Goal: Transaction & Acquisition: Purchase product/service

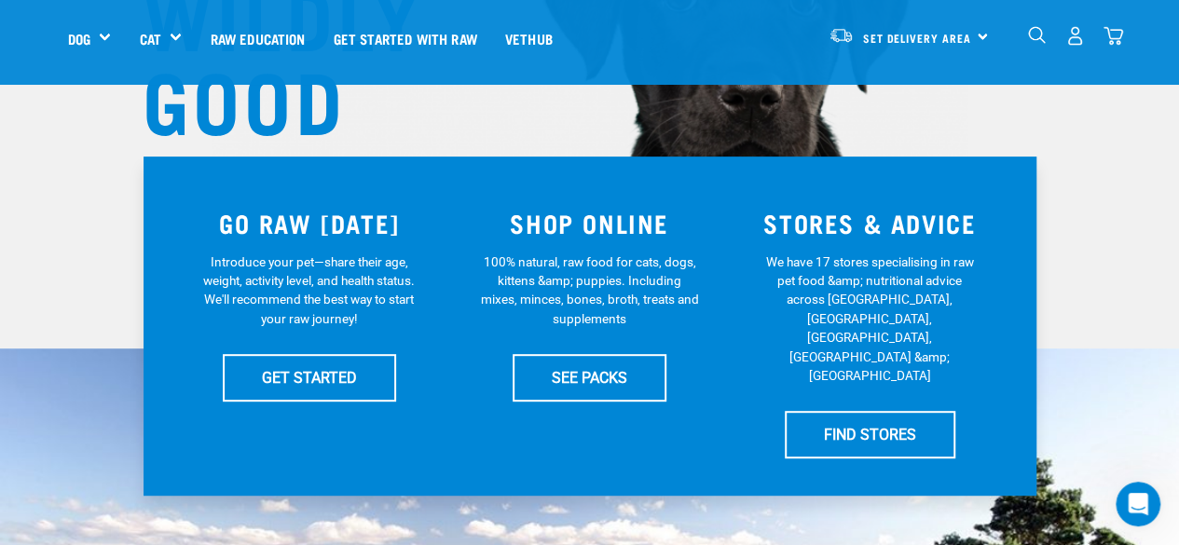
scroll to position [280, 0]
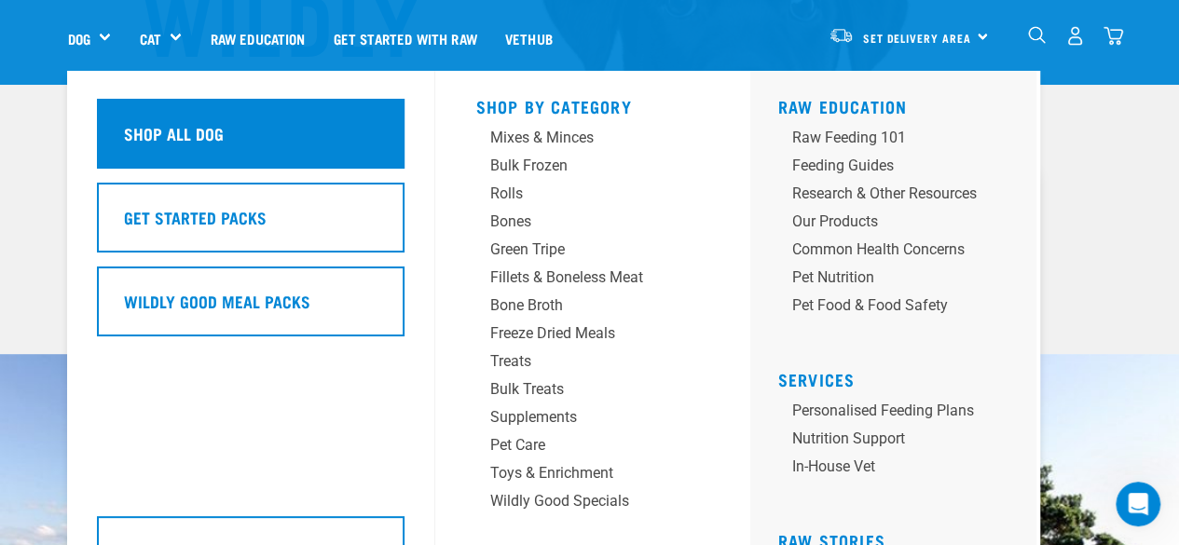
click at [169, 134] on h5 "Shop All Dog" at bounding box center [174, 133] width 100 height 24
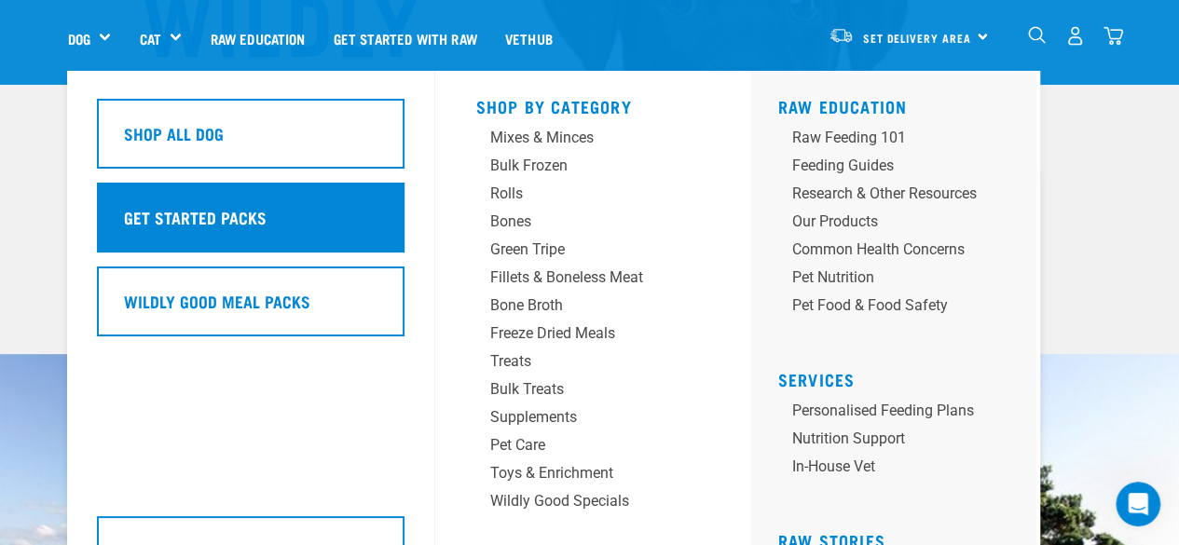
click at [238, 213] on h5 "Get Started Packs" at bounding box center [195, 217] width 143 height 24
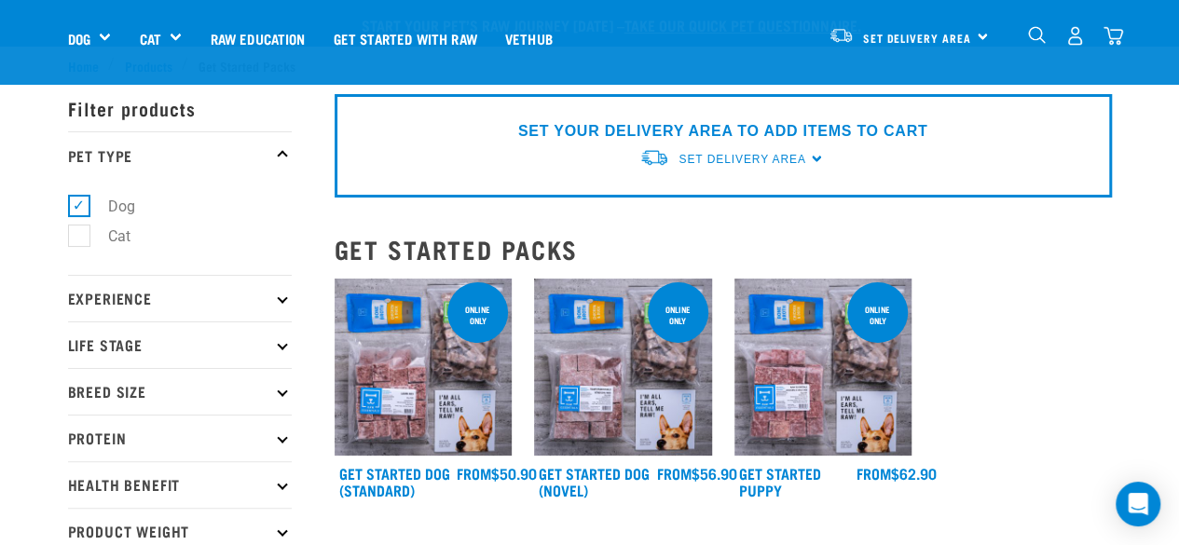
scroll to position [186, 0]
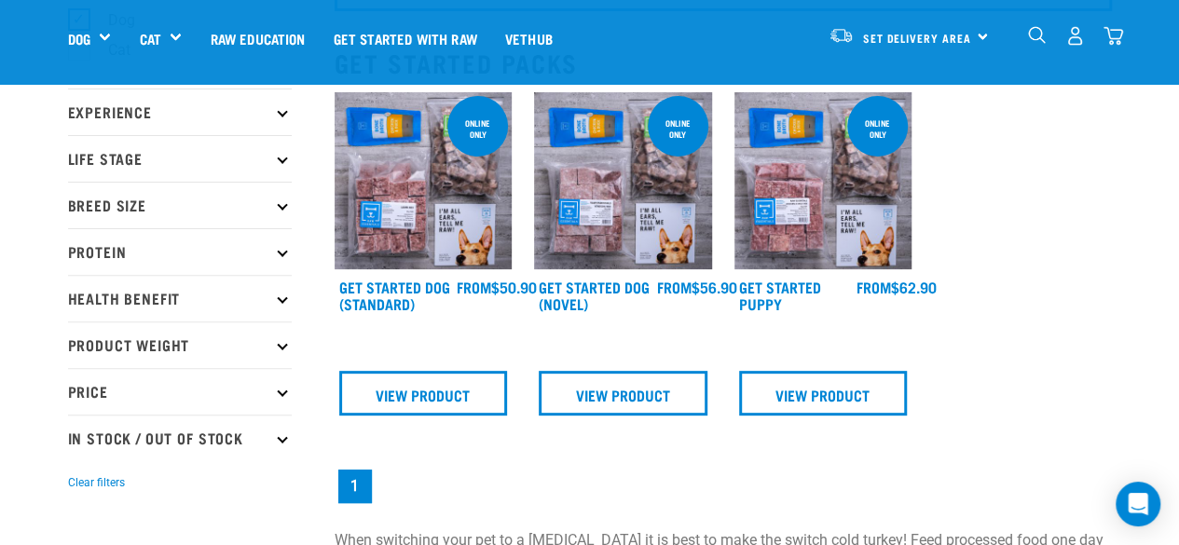
click at [659, 239] on img at bounding box center [623, 181] width 178 height 178
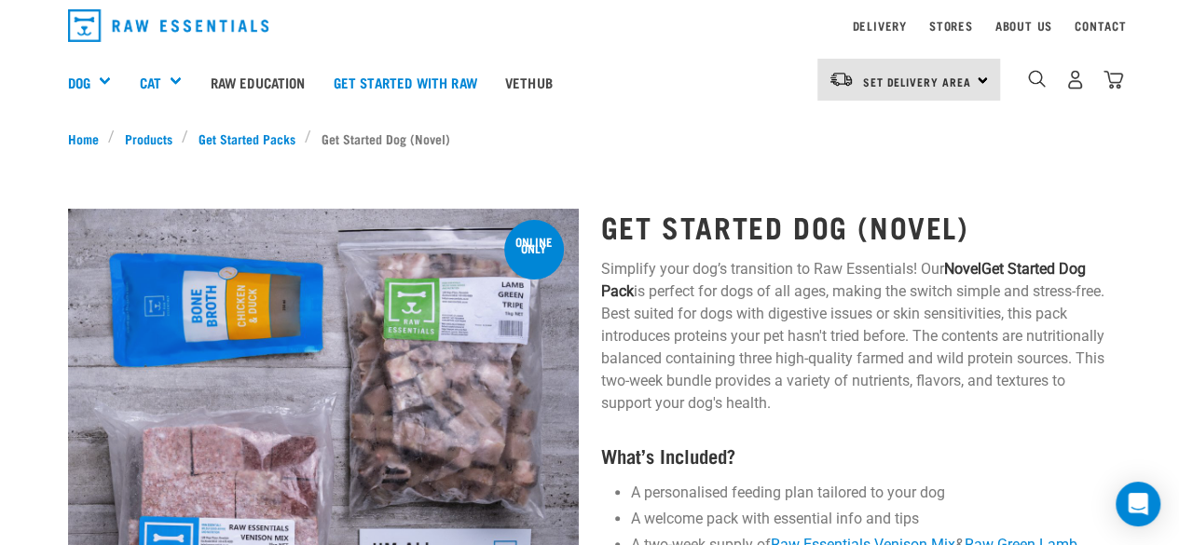
scroll to position [186, 0]
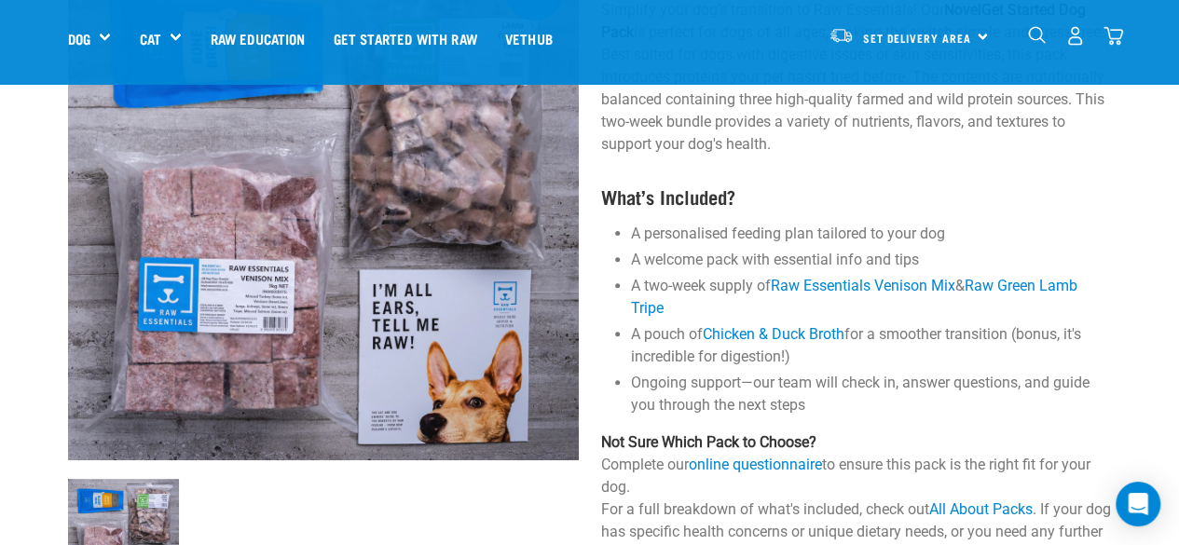
click at [231, 309] on img at bounding box center [323, 205] width 511 height 511
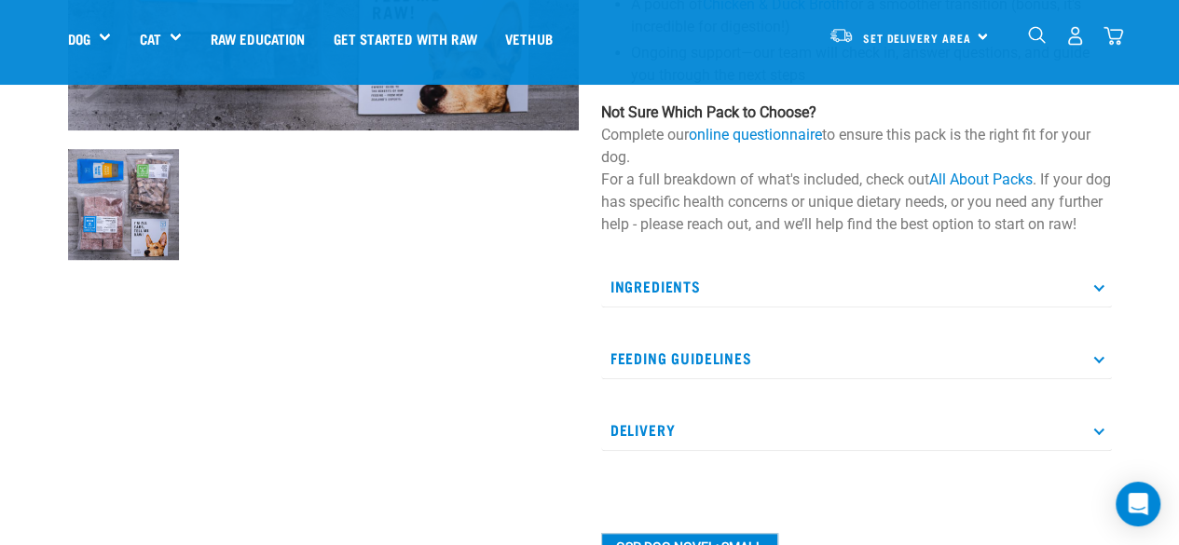
scroll to position [559, 0]
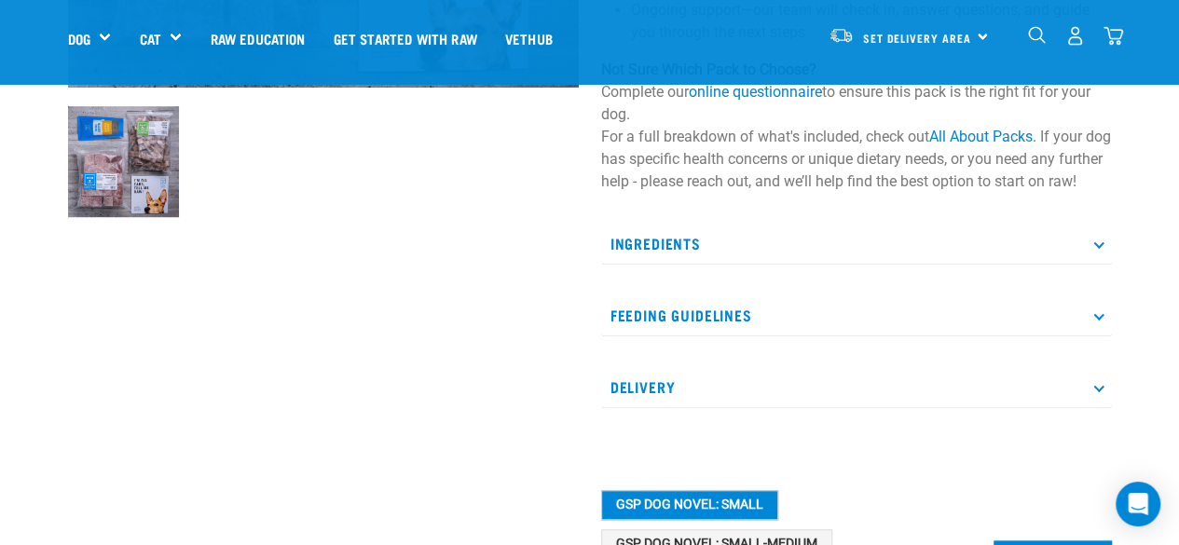
click at [713, 336] on p "Feeding Guidelines" at bounding box center [856, 315] width 511 height 42
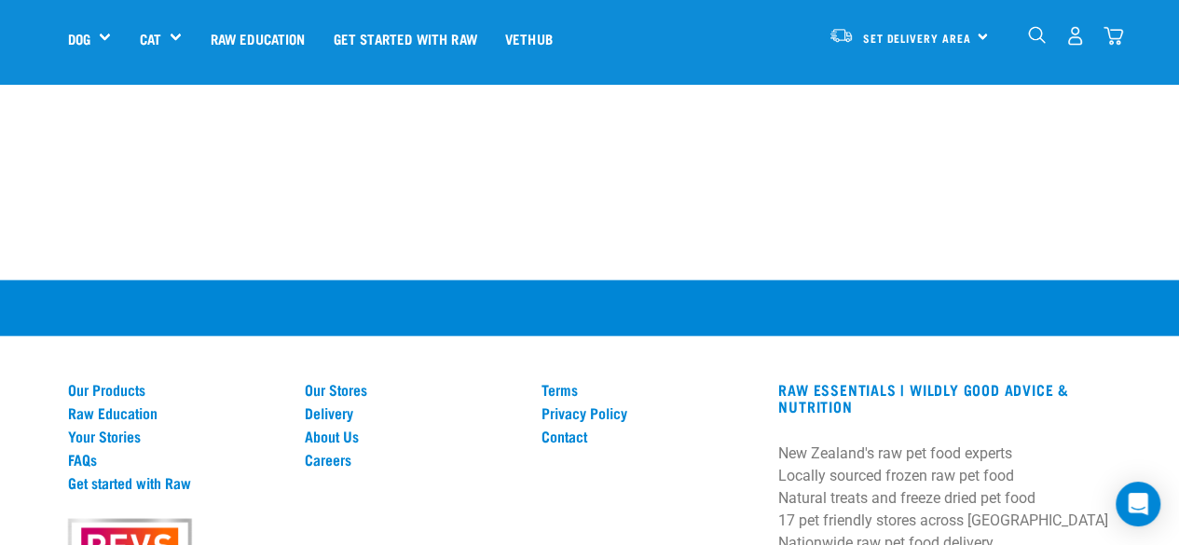
scroll to position [1863, 0]
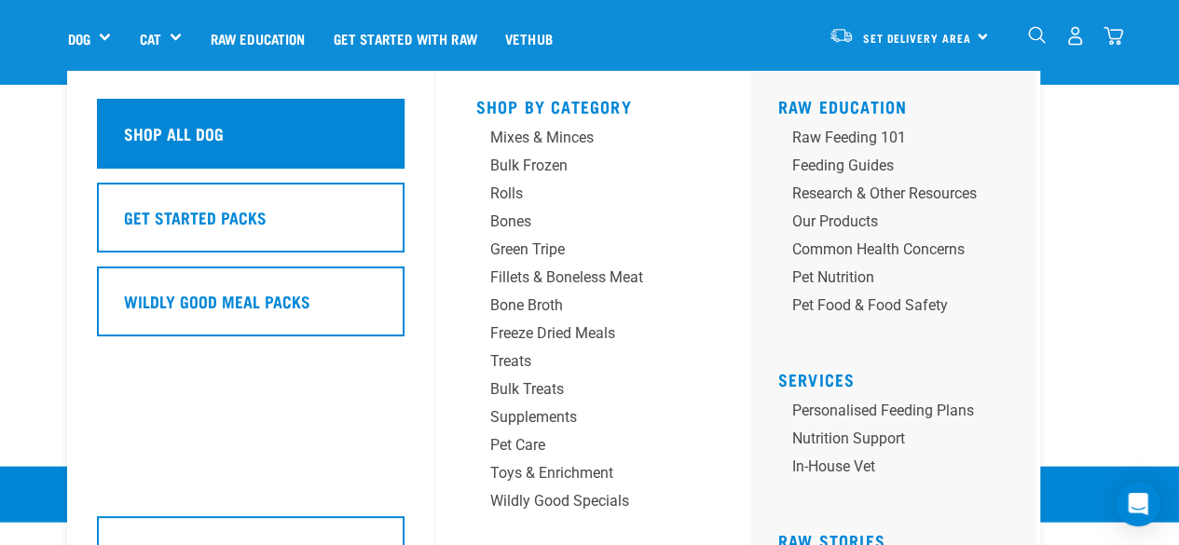
click at [168, 135] on h5 "Shop All Dog" at bounding box center [174, 133] width 100 height 24
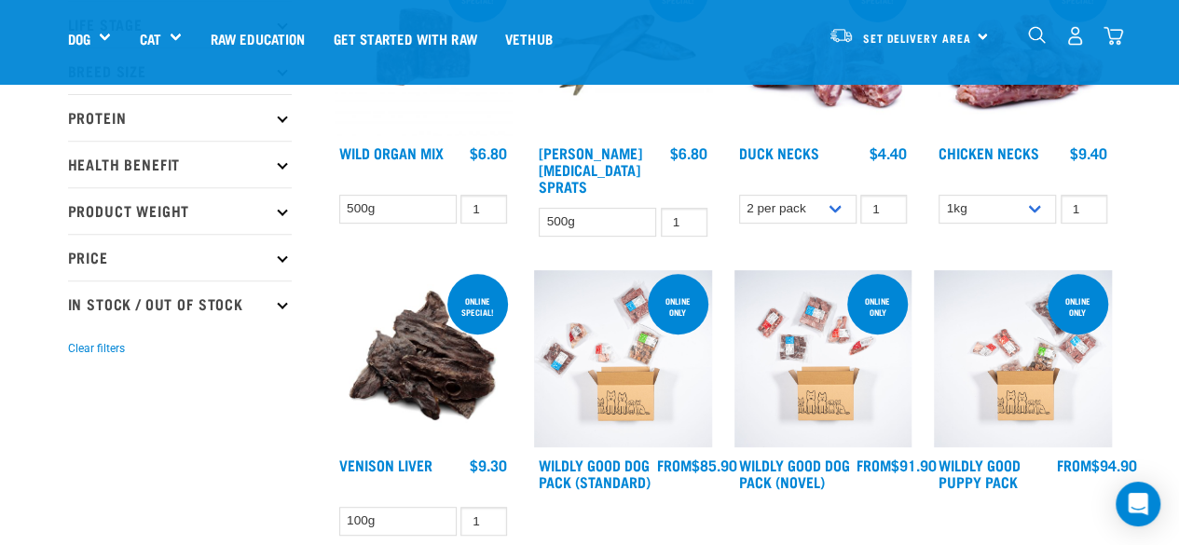
scroll to position [373, 0]
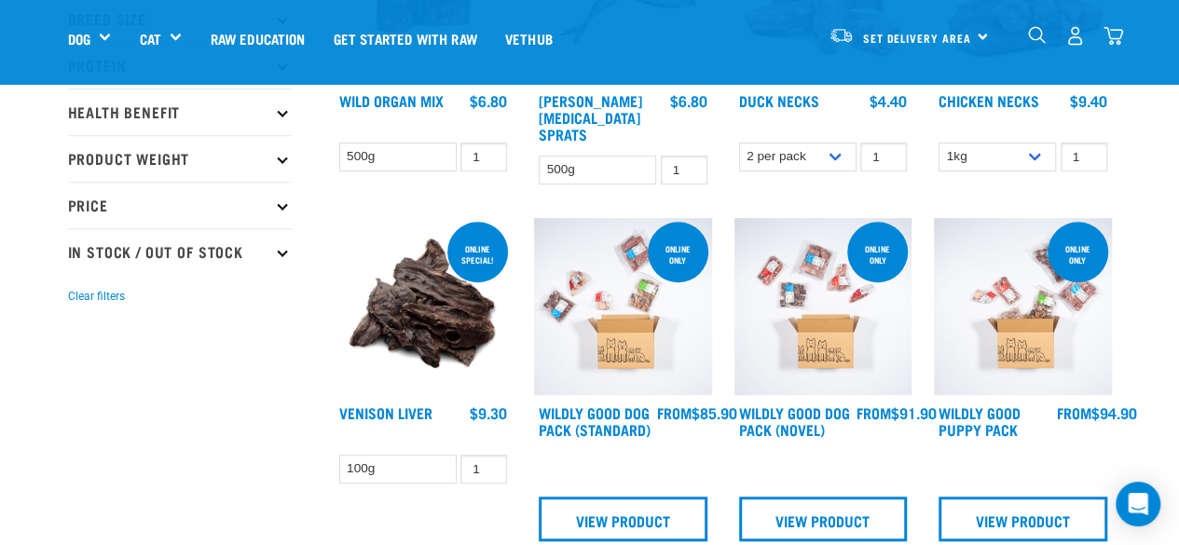
click at [805, 325] on img at bounding box center [823, 307] width 178 height 178
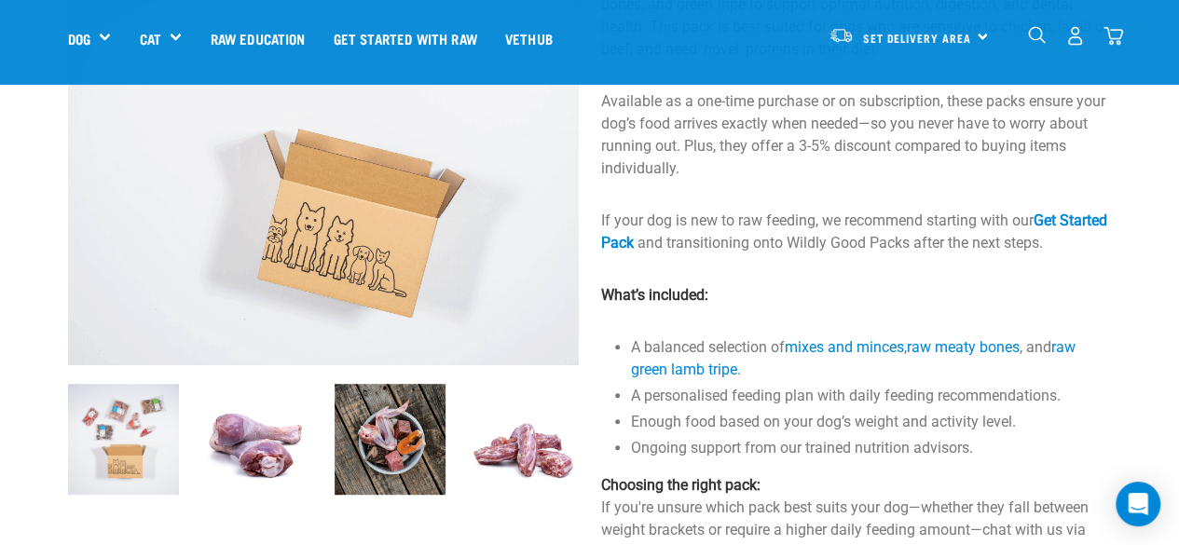
scroll to position [466, 0]
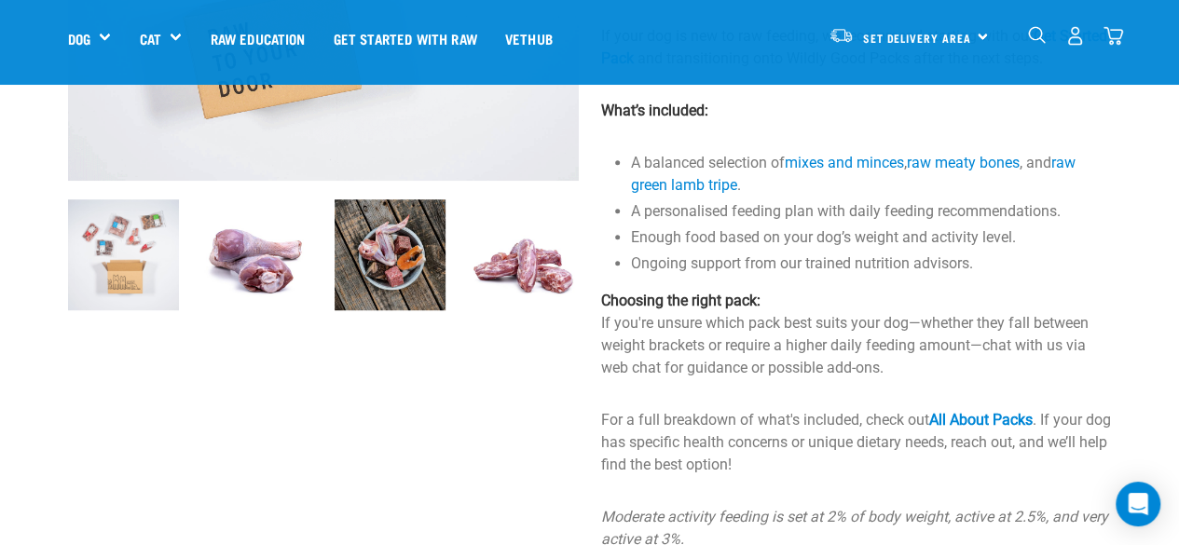
click at [241, 256] on img at bounding box center [256, 254] width 111 height 111
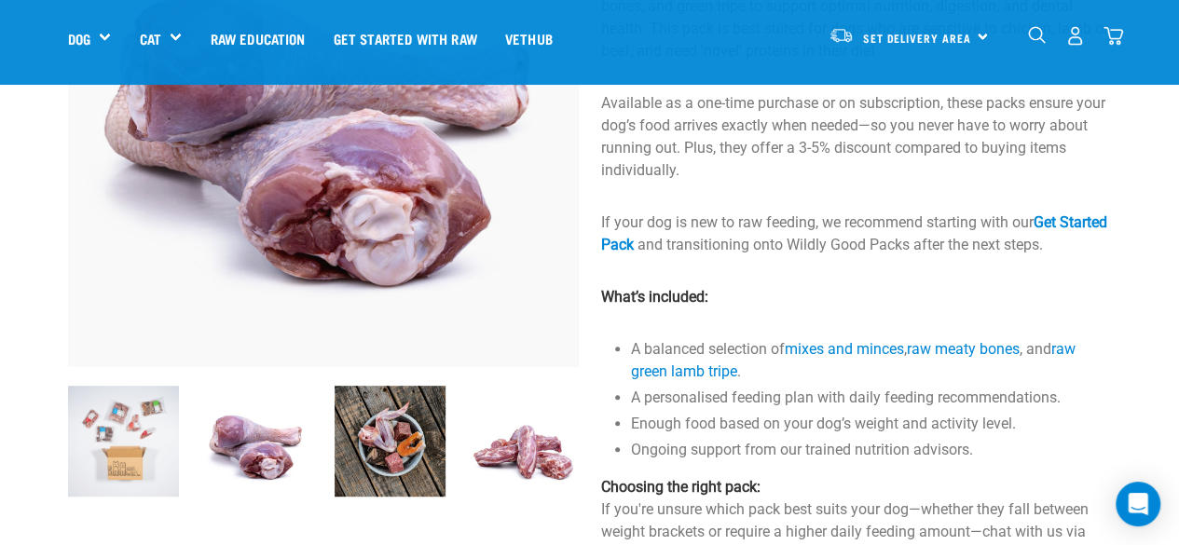
click at [430, 446] on img at bounding box center [389, 441] width 111 height 111
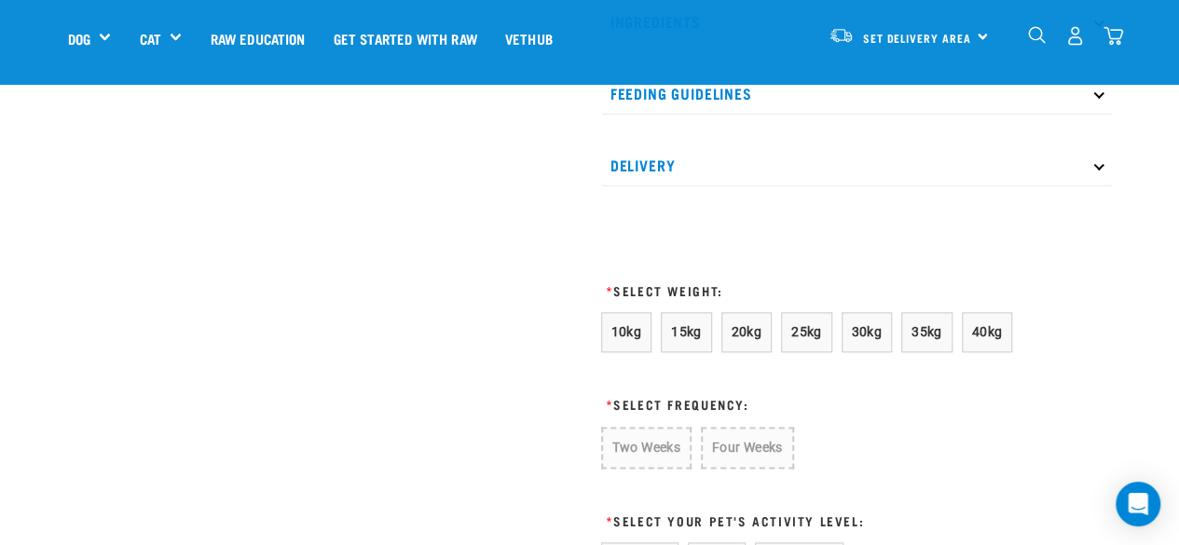
scroll to position [1051, 0]
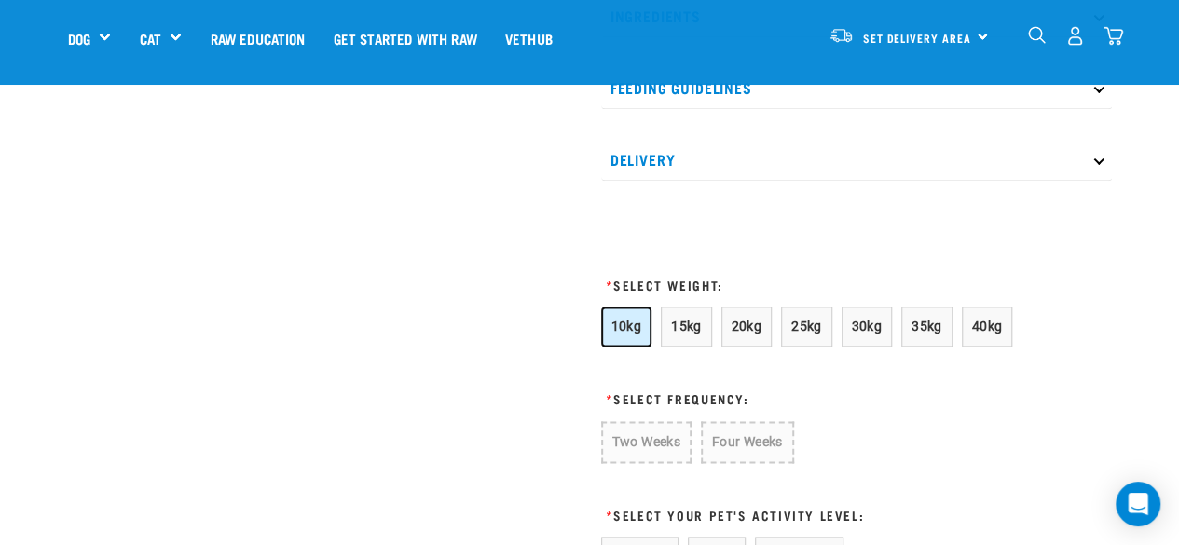
click at [637, 319] on span "10kg" at bounding box center [626, 326] width 31 height 15
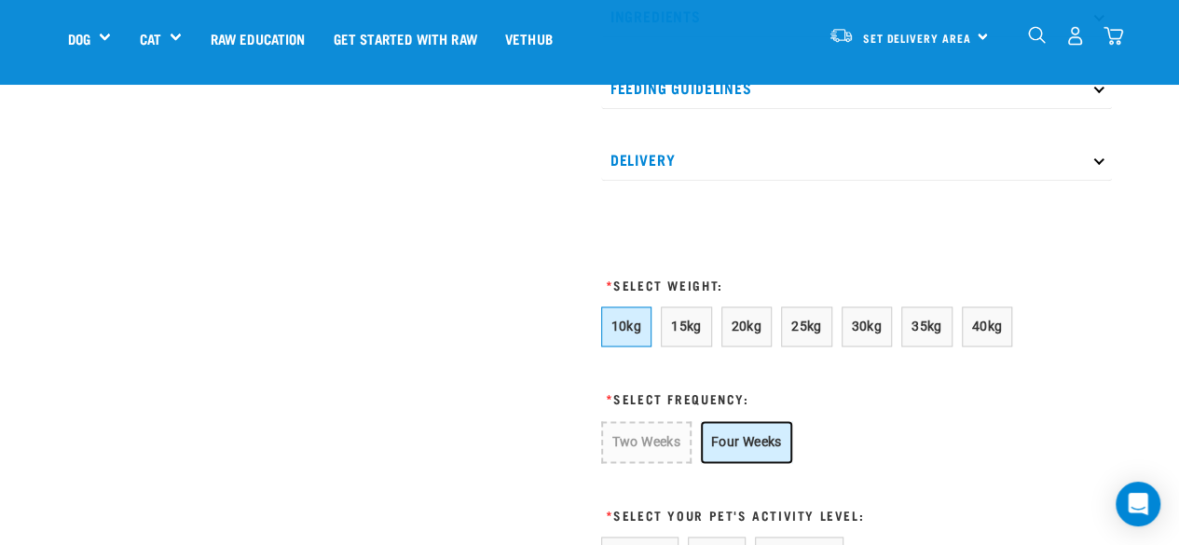
click at [758, 443] on button "Four Weeks" at bounding box center [746, 442] width 91 height 42
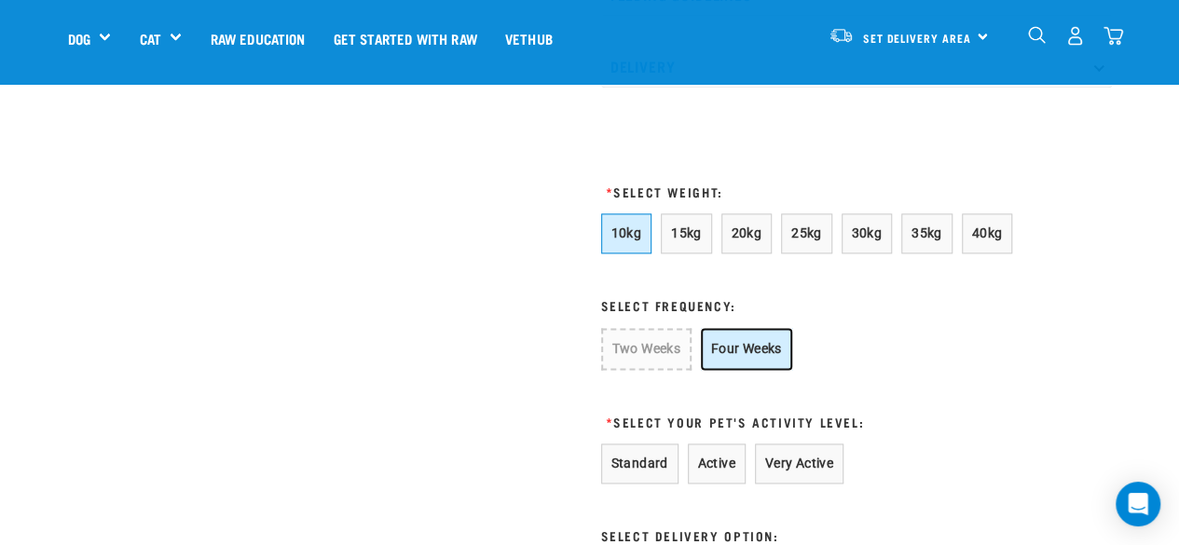
scroll to position [1237, 0]
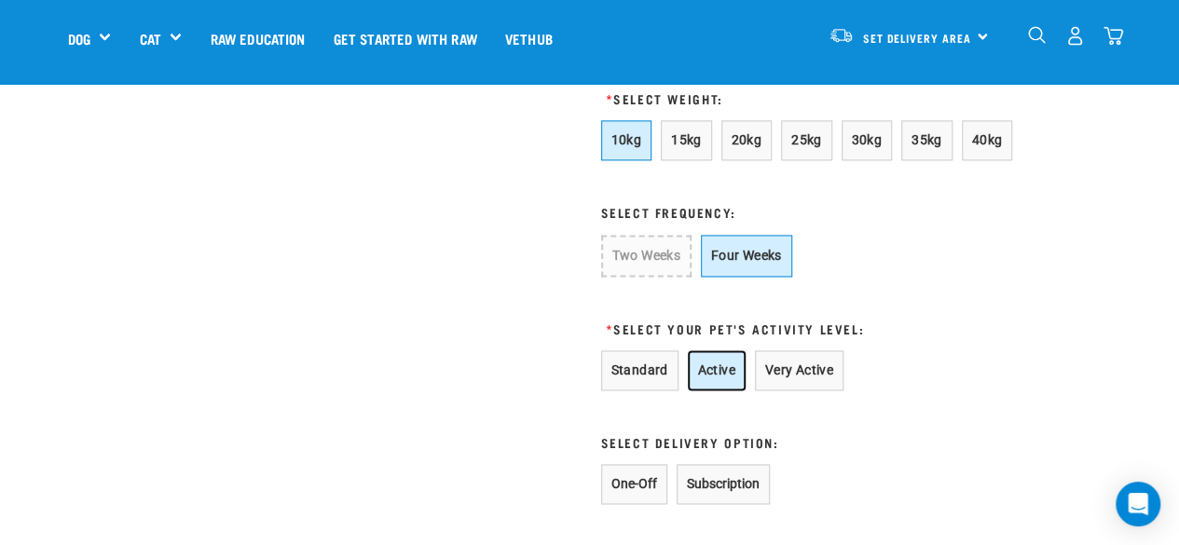
click at [718, 377] on button "Active" at bounding box center [717, 370] width 58 height 40
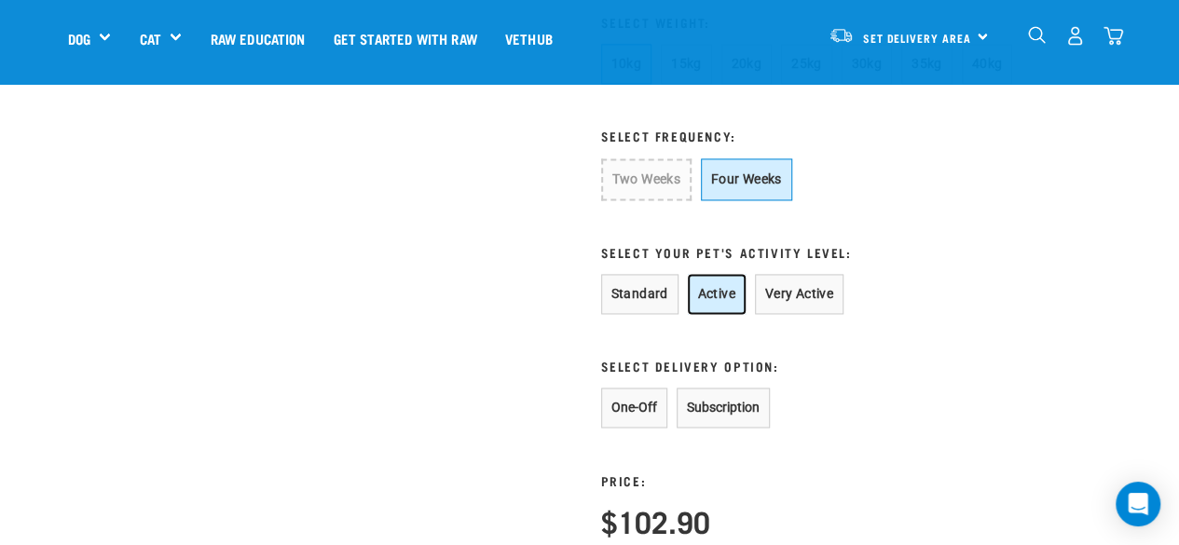
scroll to position [1330, 0]
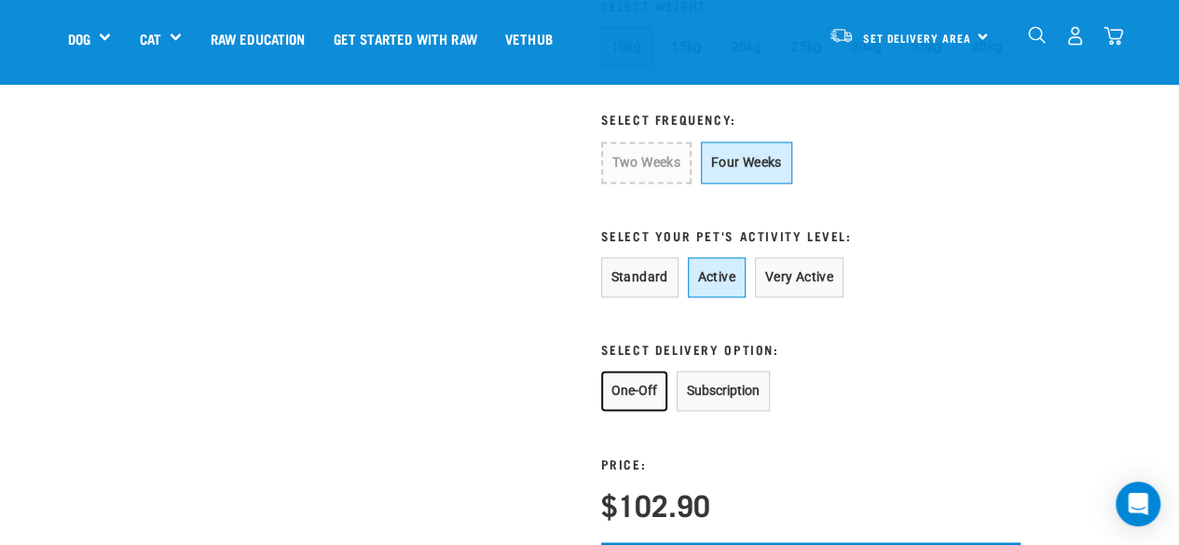
click at [648, 396] on button "One-Off" at bounding box center [634, 391] width 66 height 40
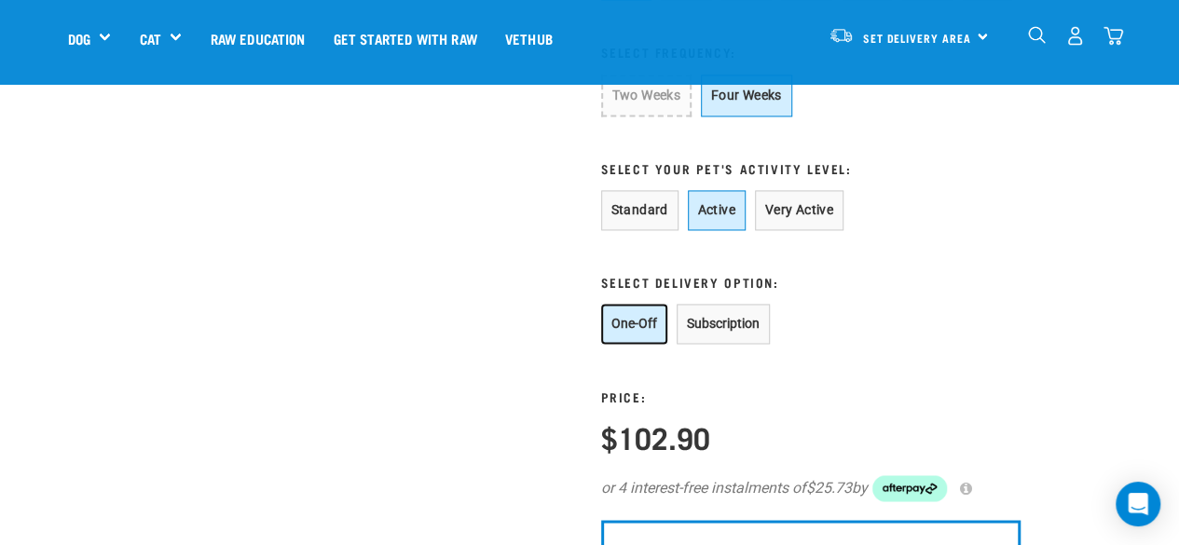
scroll to position [1424, 0]
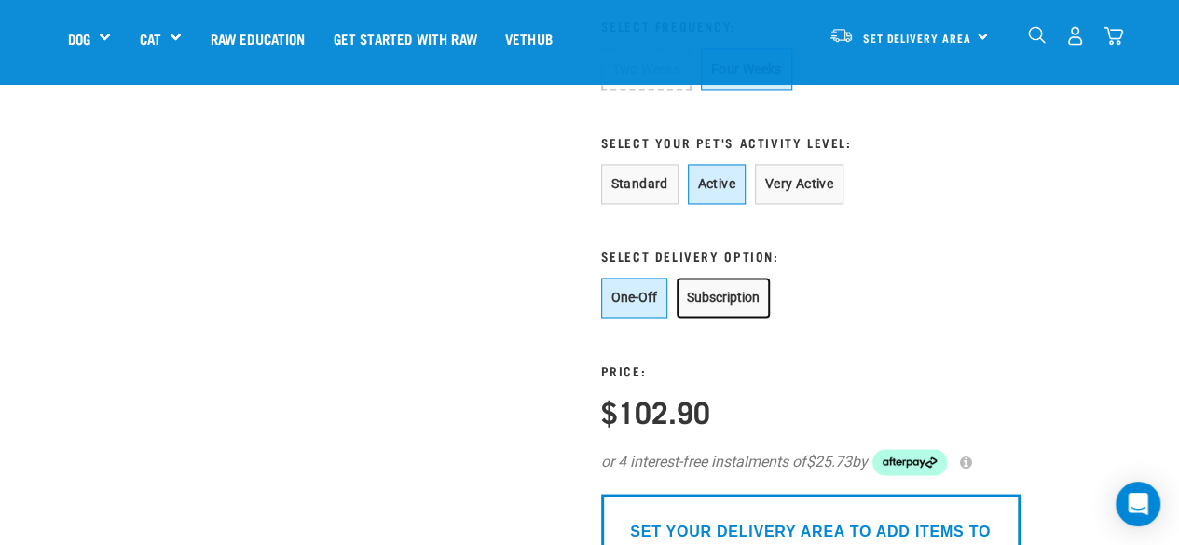
click at [734, 299] on button "Subscription" at bounding box center [722, 298] width 93 height 40
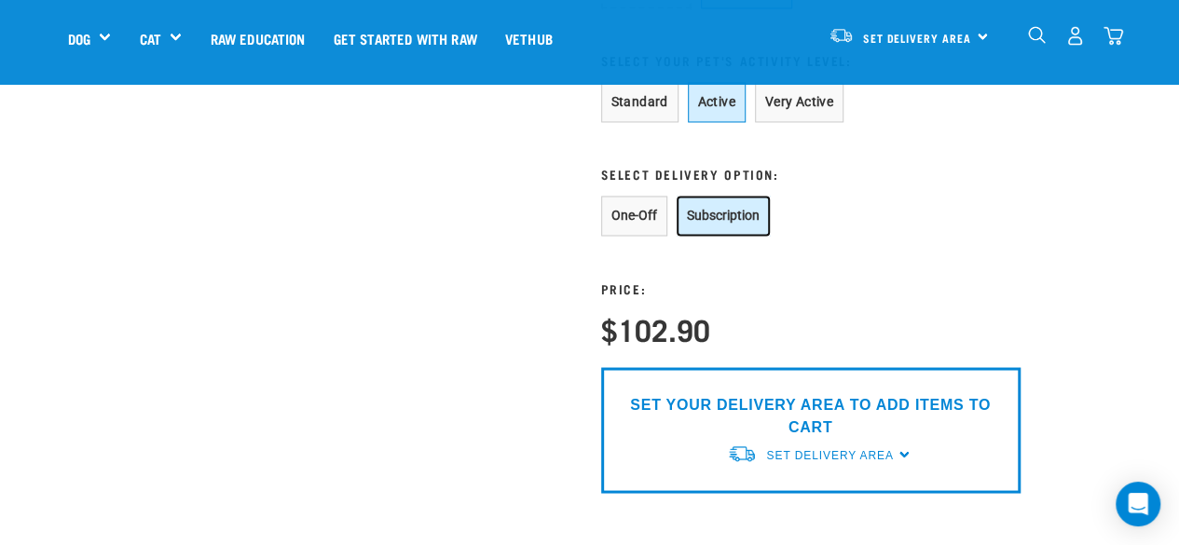
scroll to position [1610, 0]
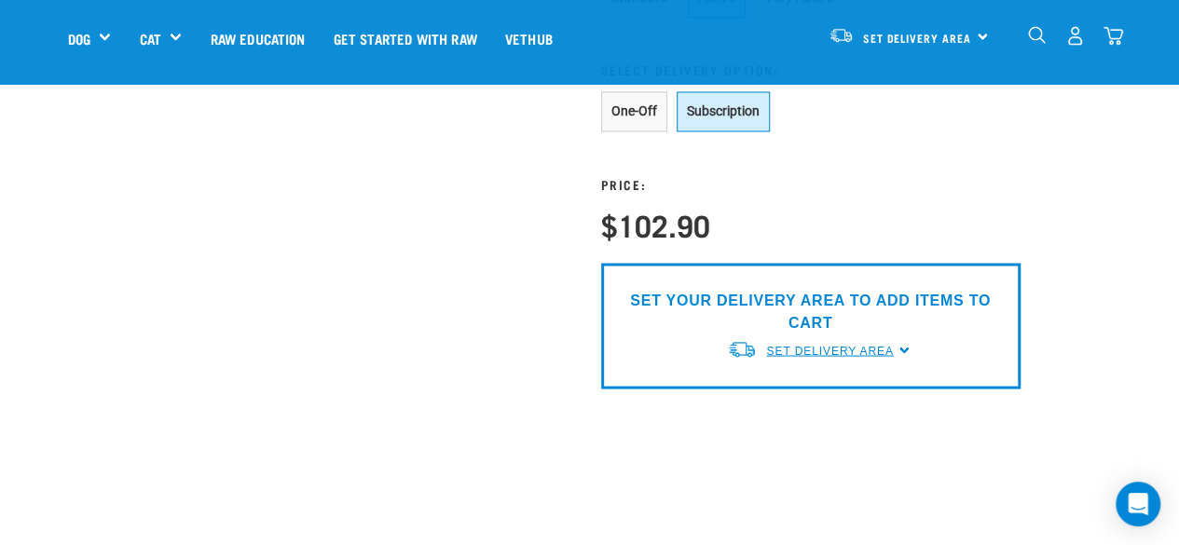
click at [876, 344] on span "Set Delivery Area" at bounding box center [829, 350] width 127 height 13
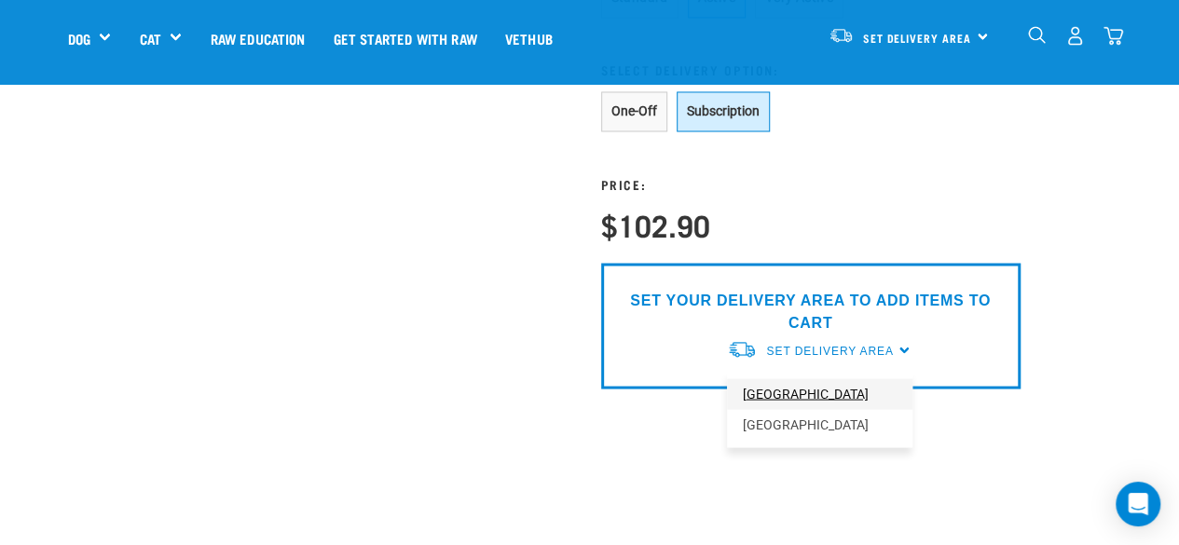
click at [826, 388] on link "[GEOGRAPHIC_DATA]" at bounding box center [819, 393] width 185 height 31
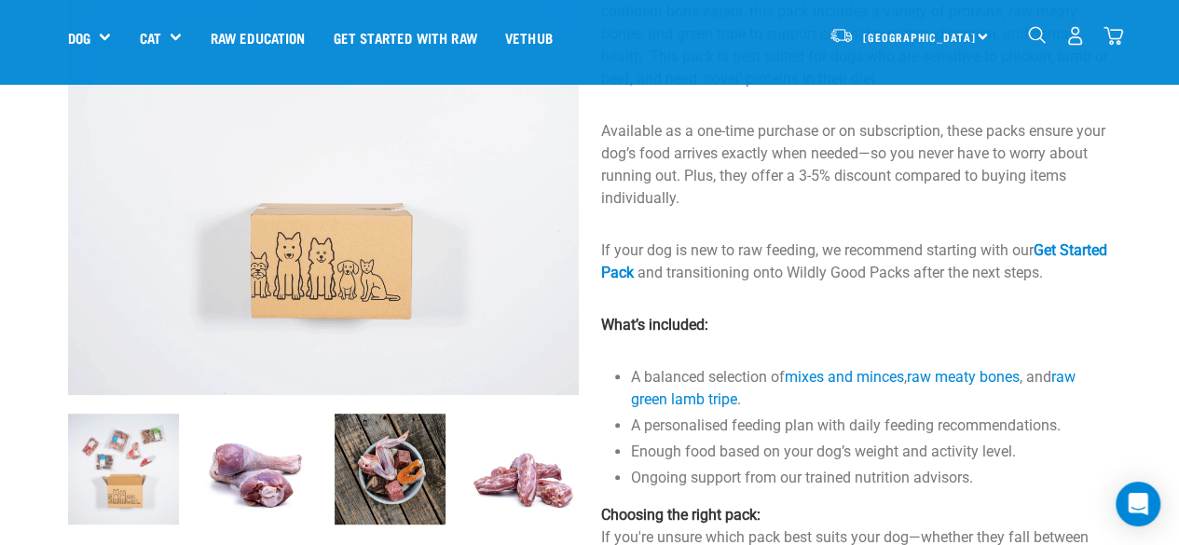
scroll to position [280, 0]
